Goal: Task Accomplishment & Management: Manage account settings

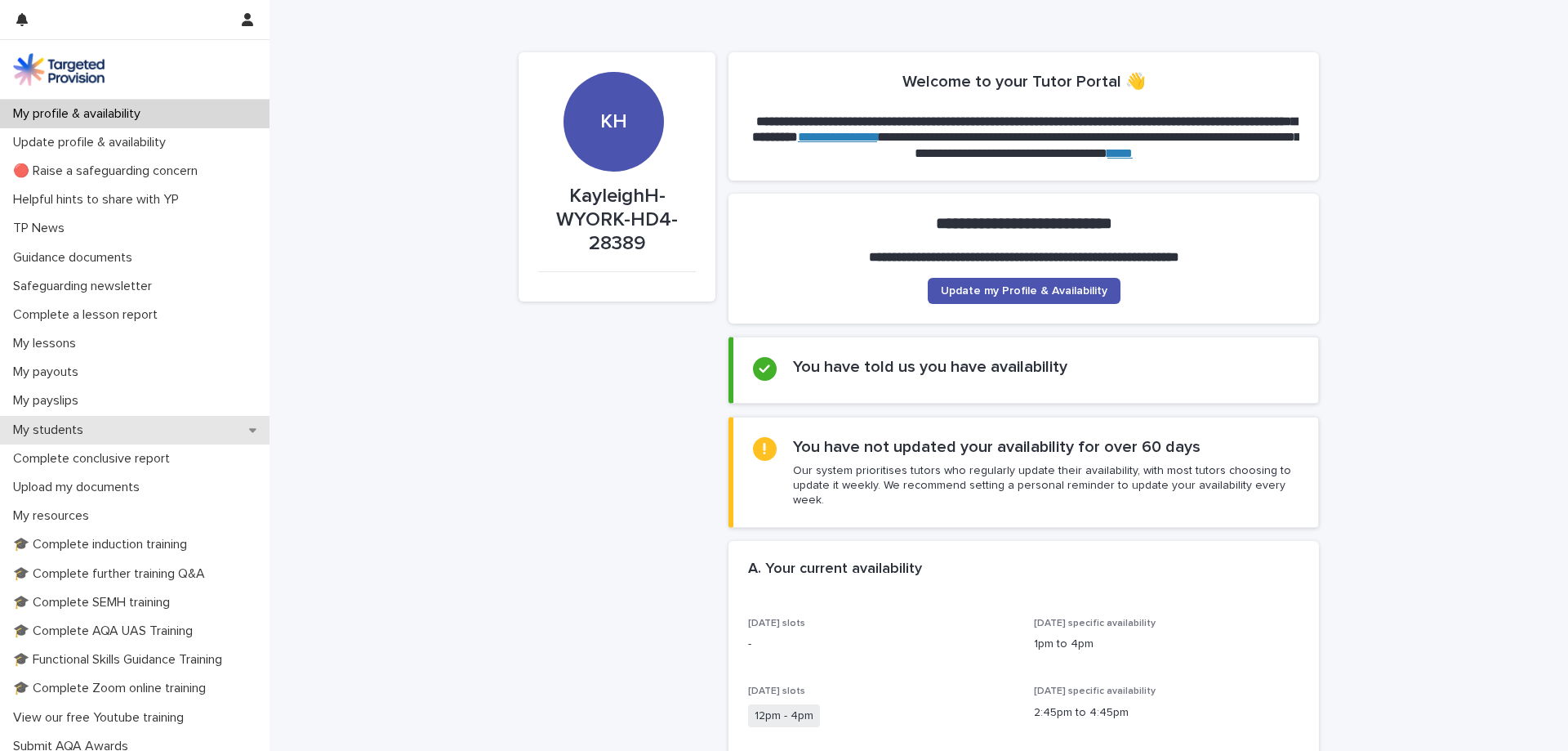
click at [76, 437] on p "My students" at bounding box center [51, 431] width 90 height 16
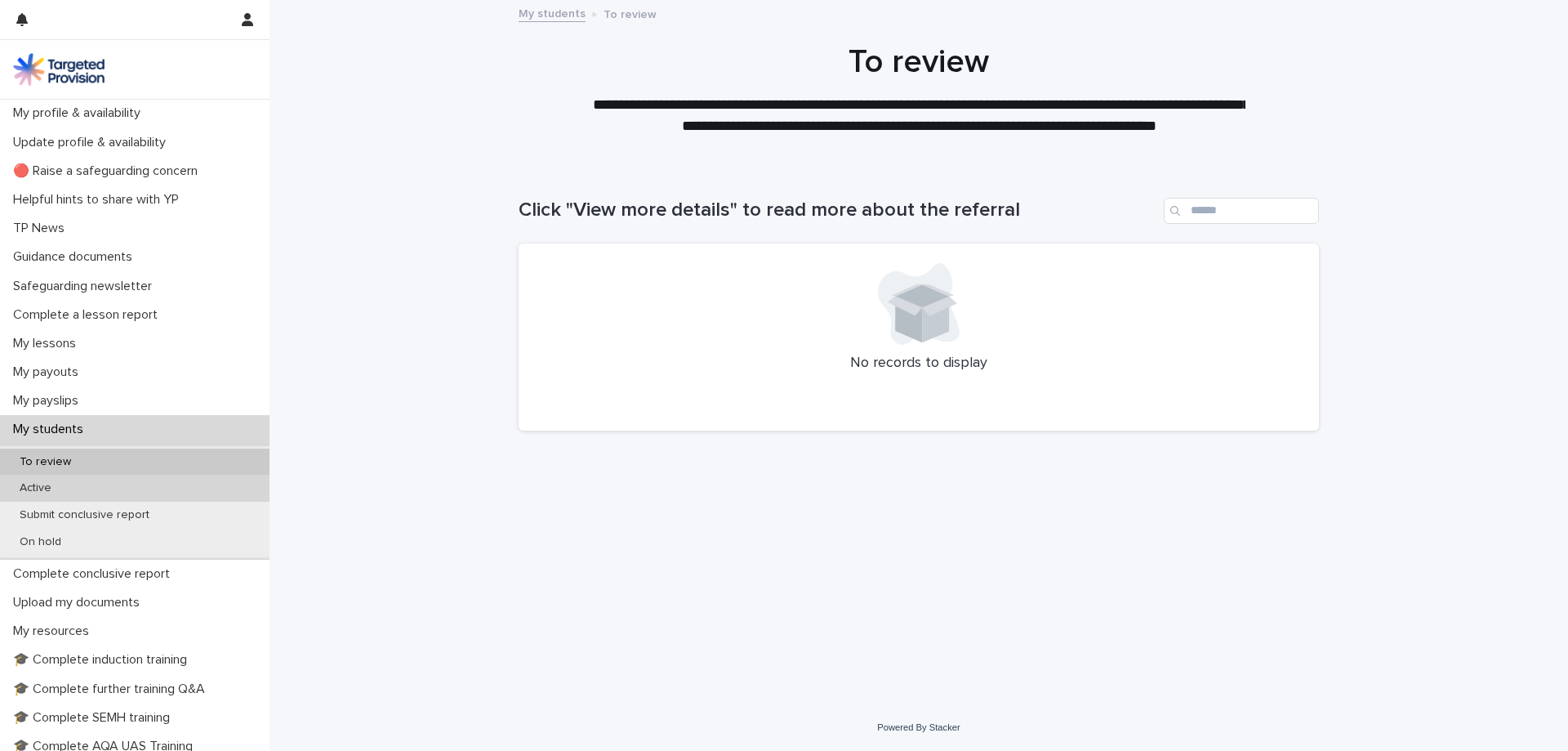
click at [65, 483] on div "Active" at bounding box center [134, 488] width 270 height 27
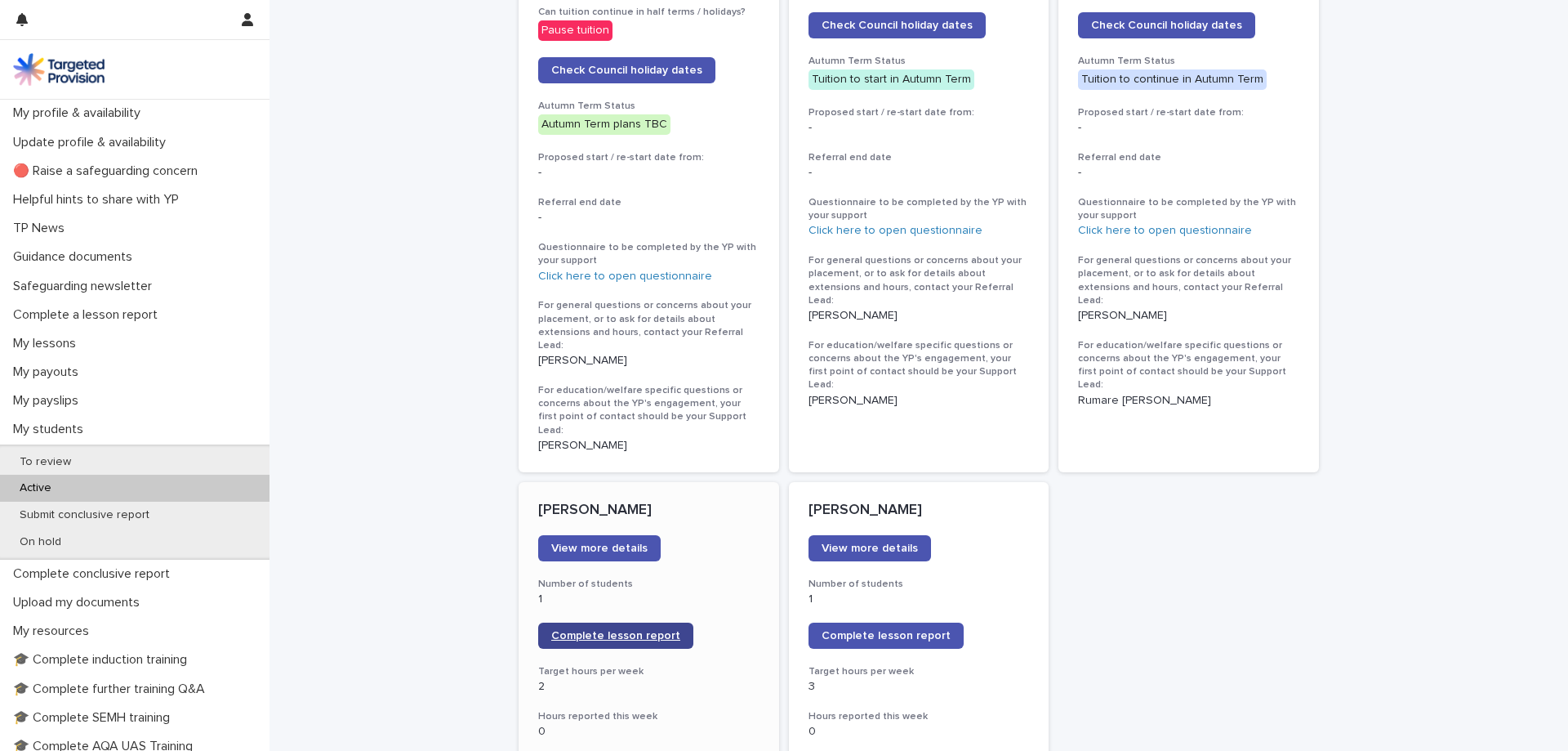
scroll to position [981, 0]
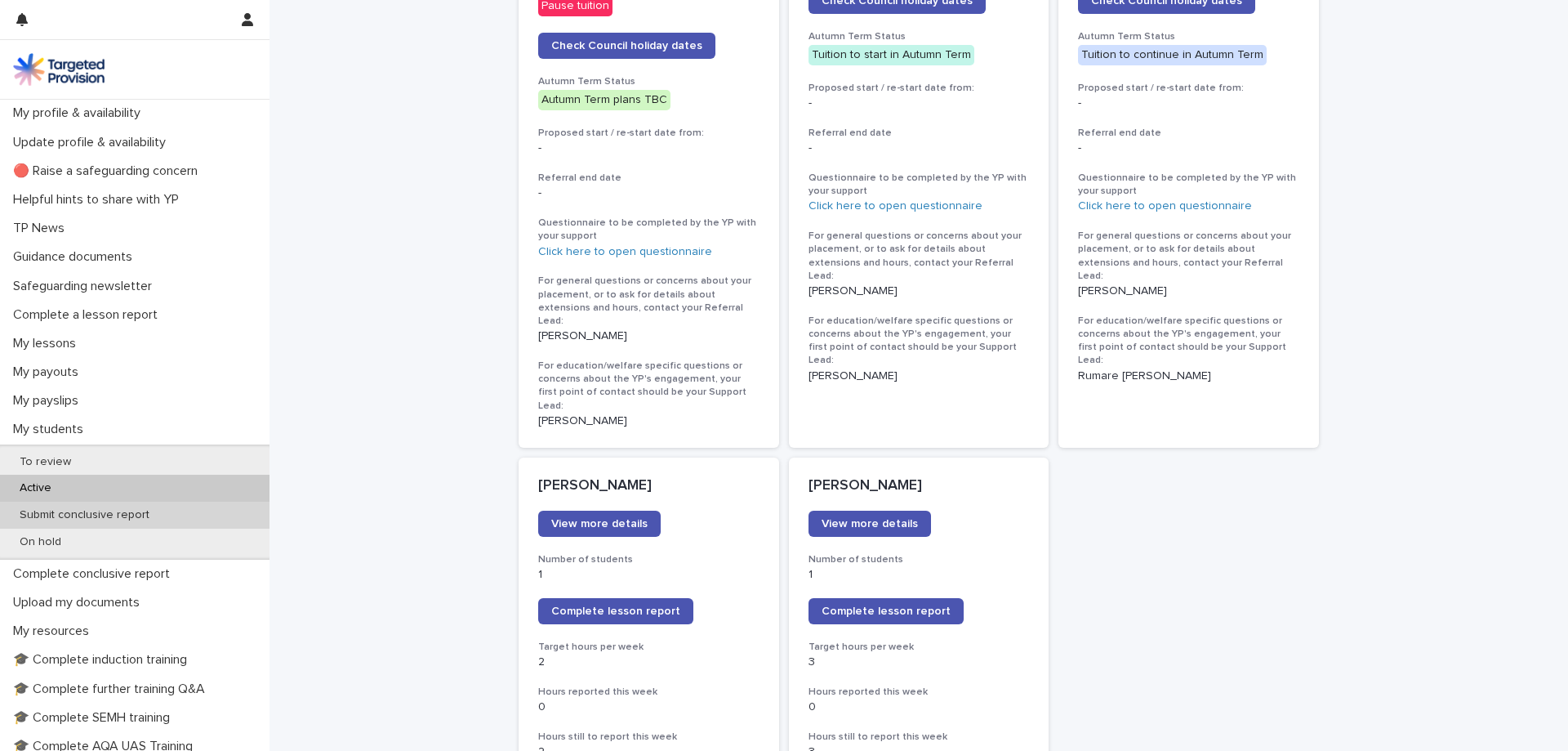
click at [128, 513] on p "Submit conclusive report" at bounding box center [84, 515] width 156 height 14
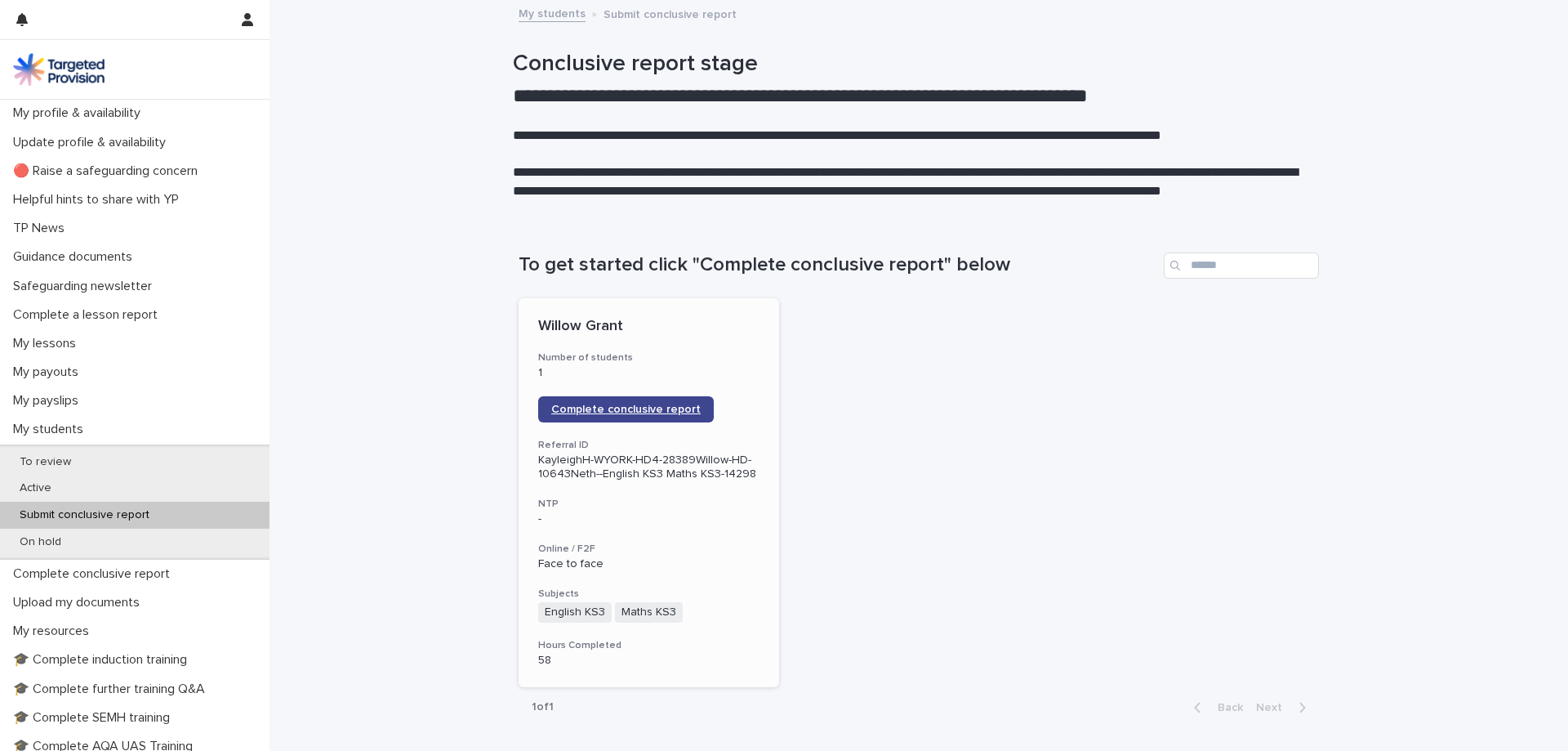
click at [628, 405] on span "Complete conclusive report" at bounding box center [626, 409] width 149 height 11
click at [73, 422] on p "My students" at bounding box center [51, 430] width 90 height 16
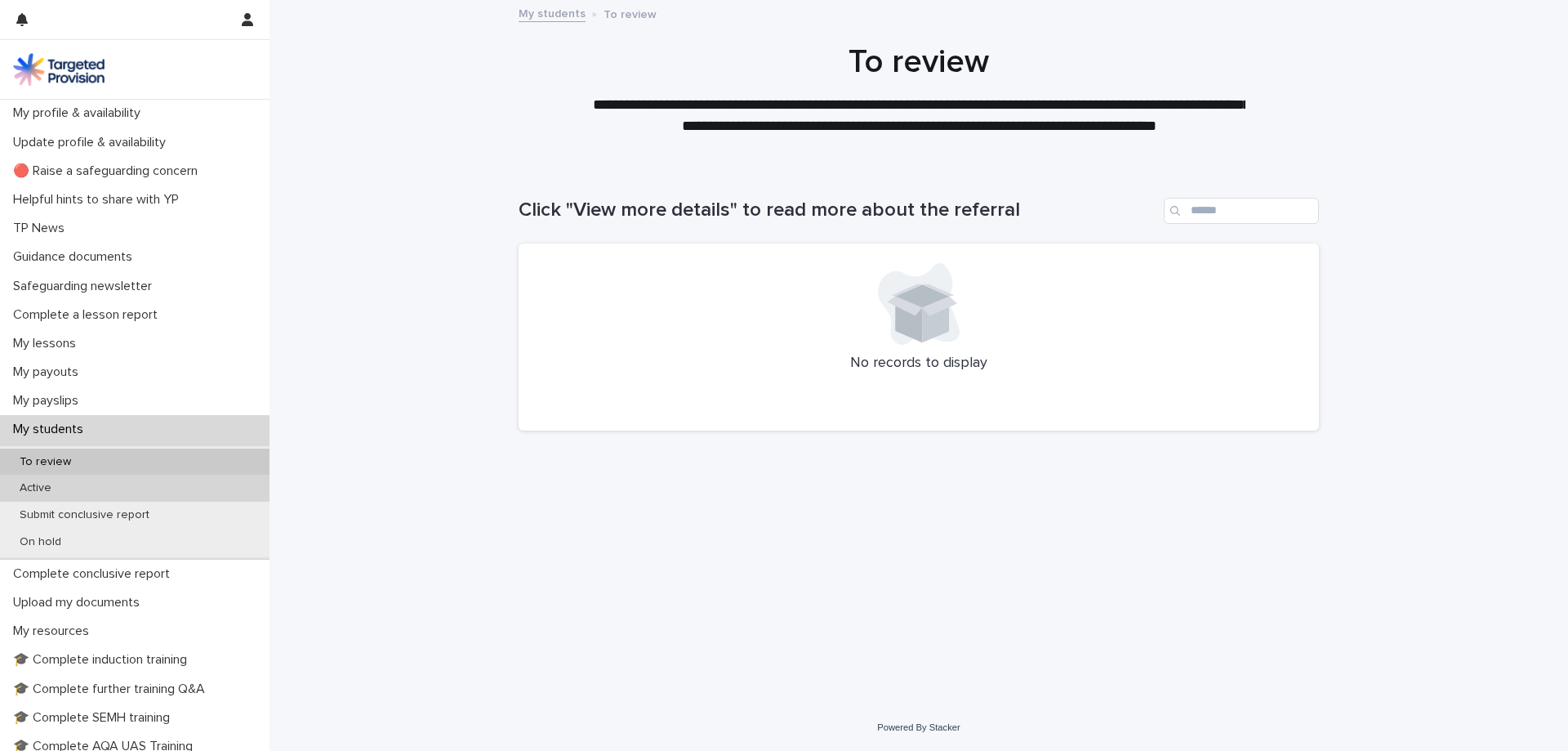
click at [105, 488] on div "Active" at bounding box center [134, 488] width 270 height 27
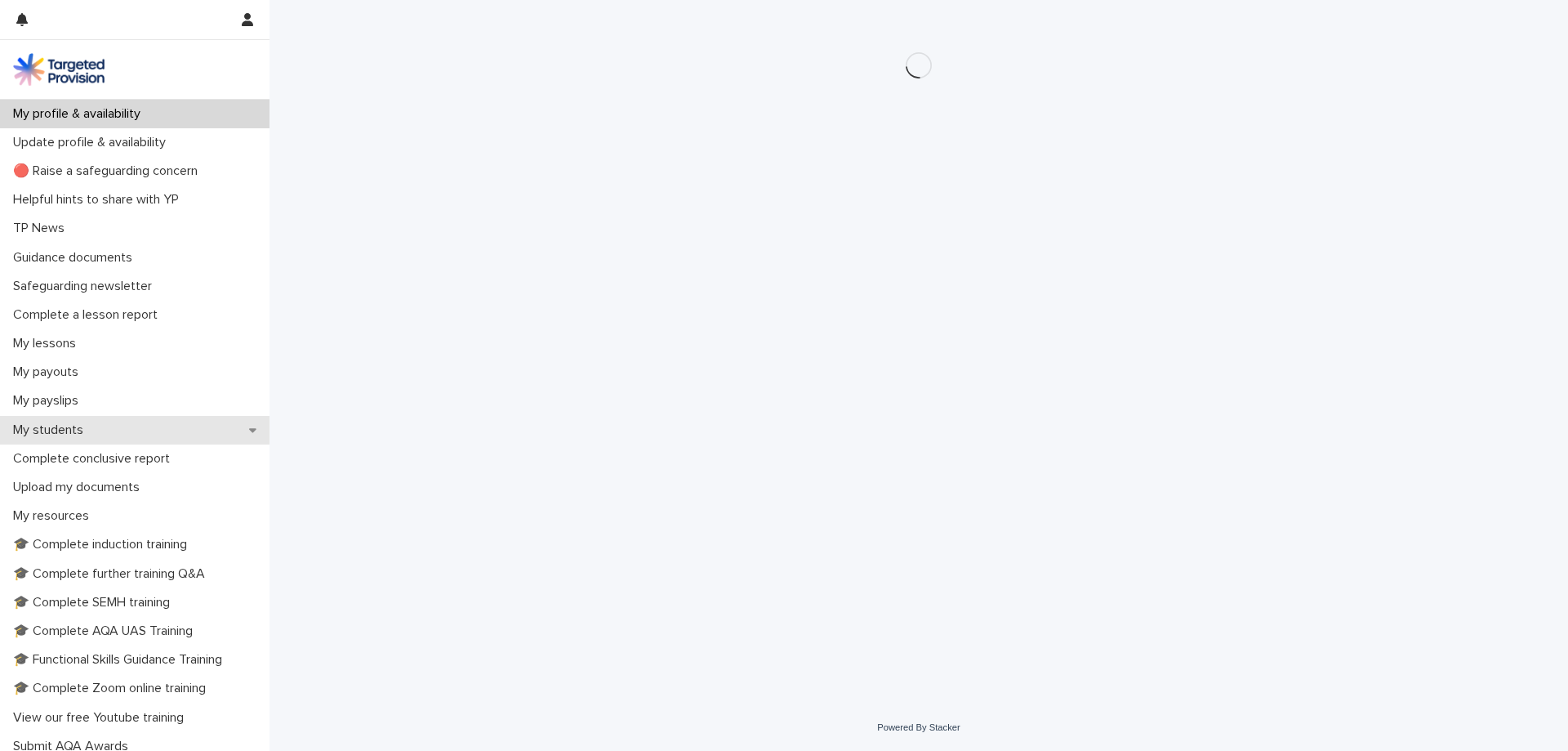
click at [45, 439] on div "My students" at bounding box center [134, 430] width 270 height 29
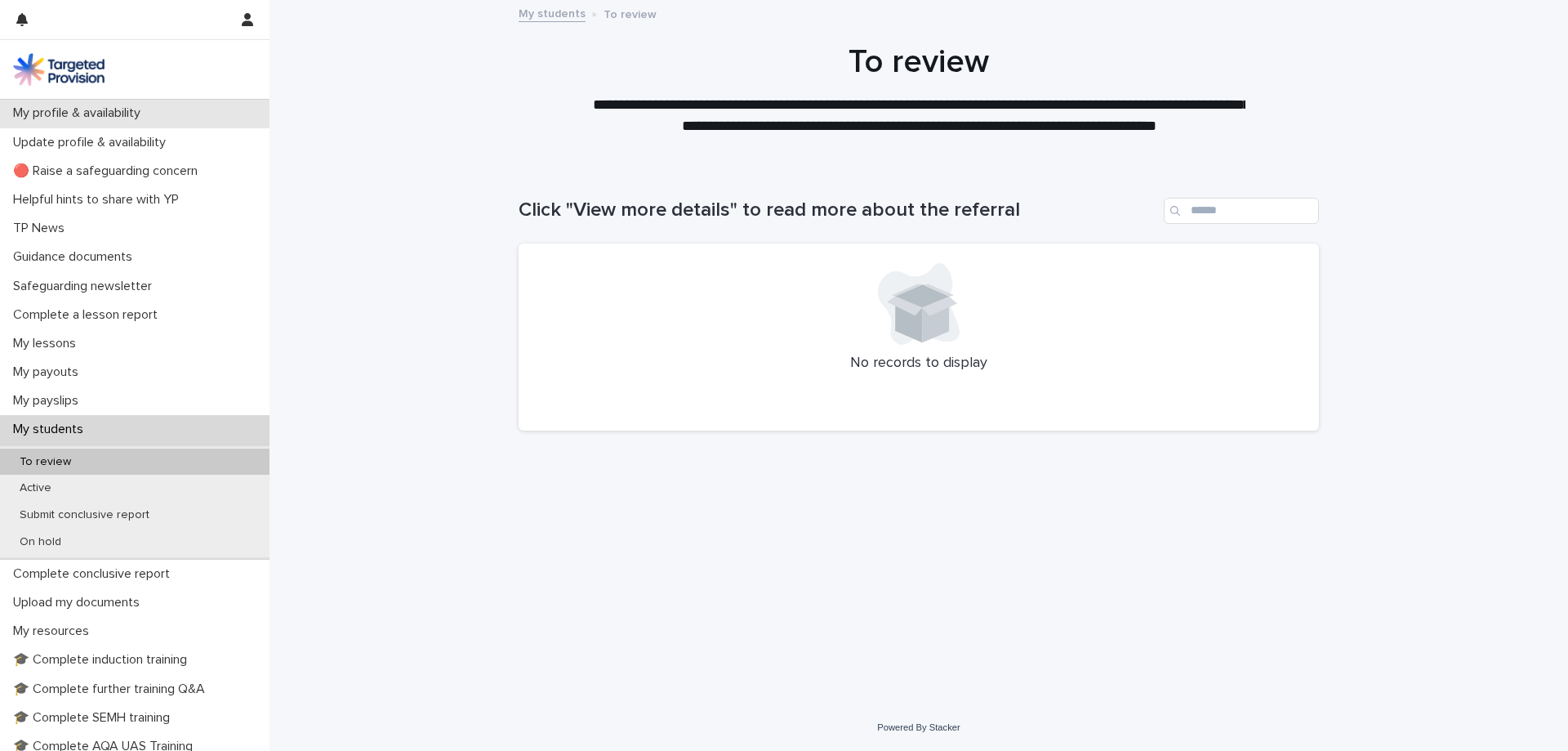
click at [127, 116] on p "My profile & availability" at bounding box center [79, 114] width 147 height 16
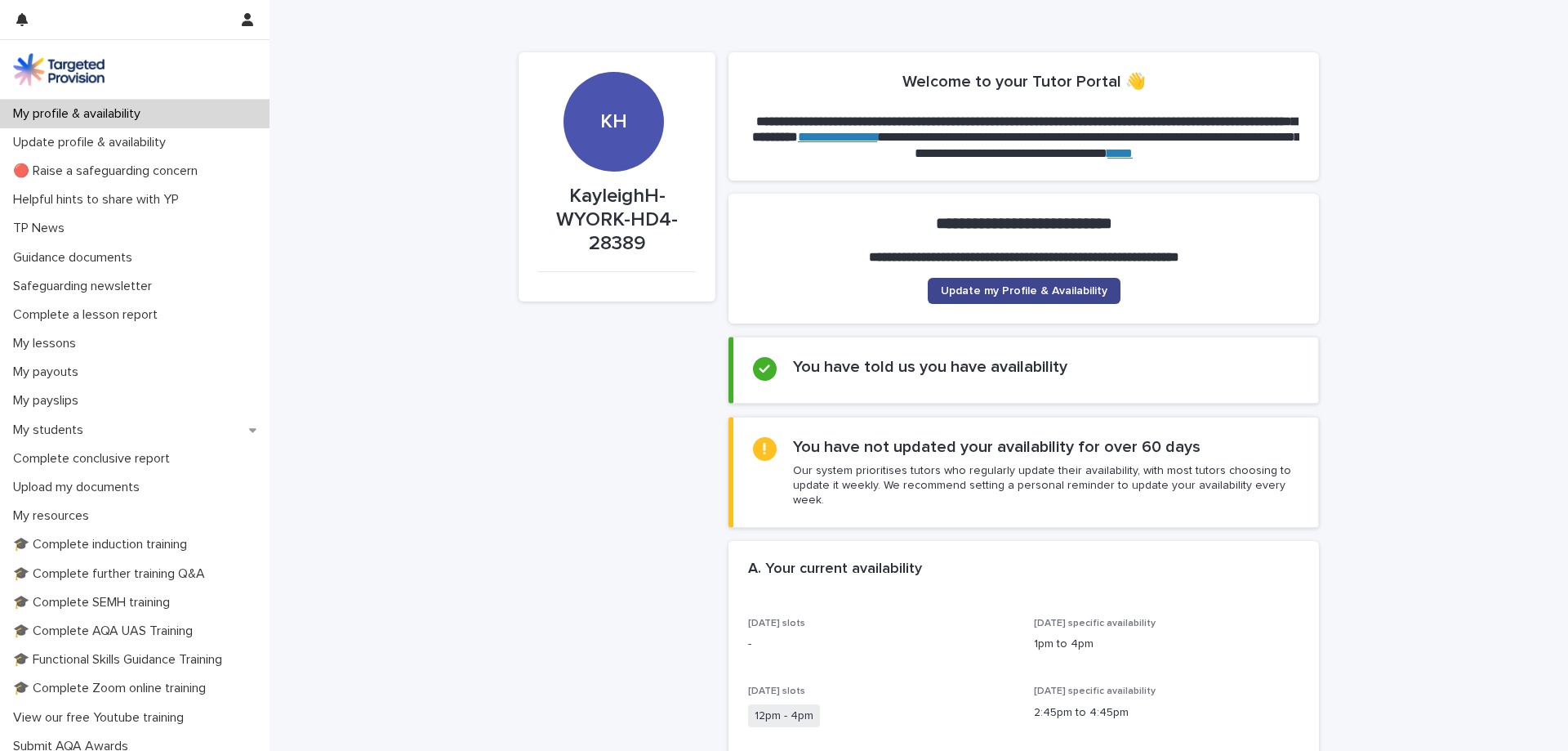
click at [1000, 284] on link "Update my Profile & Availability" at bounding box center [1024, 291] width 193 height 26
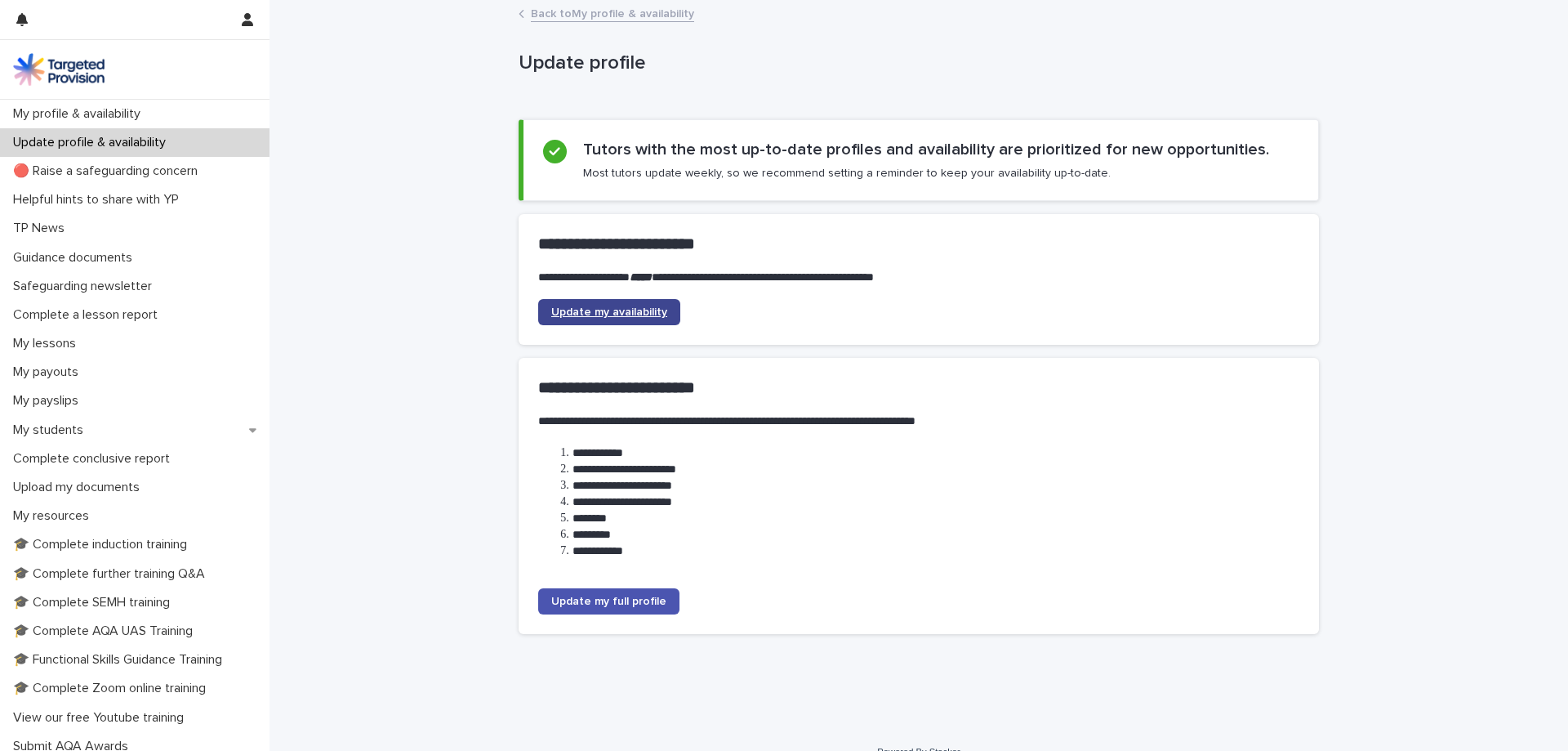
click at [604, 307] on span "Update my availability" at bounding box center [609, 312] width 116 height 11
